Goal: Task Accomplishment & Management: Manage account settings

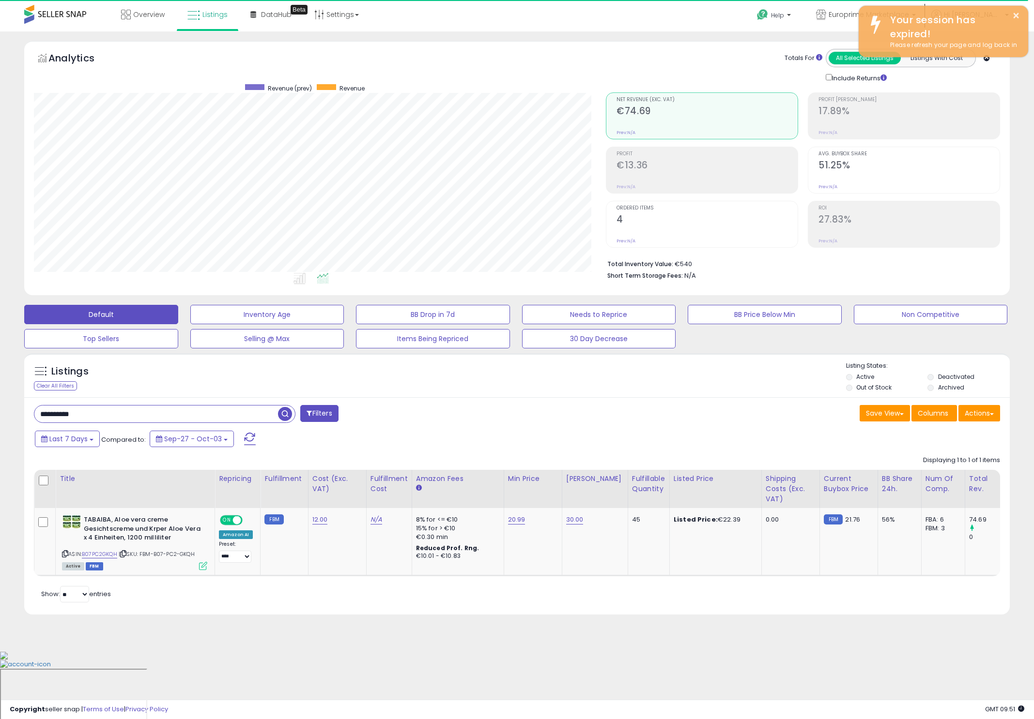
scroll to position [198, 572]
